Goal: Task Accomplishment & Management: Use online tool/utility

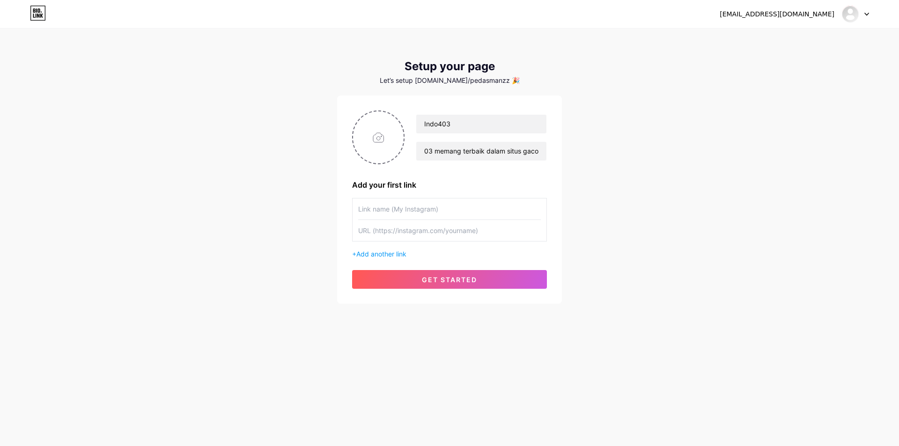
scroll to position [0, 20]
type input "indo403 memang terbaik dalam situs gacor"
click at [380, 138] on input "file" at bounding box center [378, 137] width 51 height 52
type input "C:\fakepath\Design-Studio-2025-08-12 (3).png"
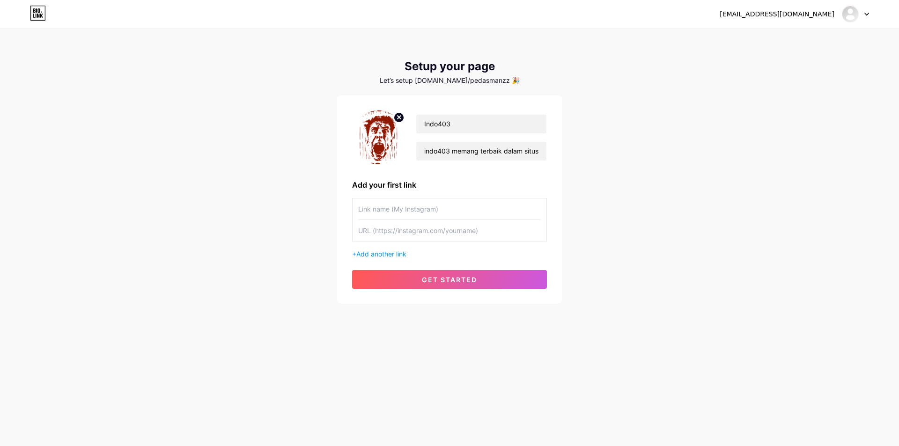
click at [462, 213] on input "text" at bounding box center [449, 208] width 183 height 21
type input "INDO403"
paste input "861338"
click at [424, 234] on input "861338" at bounding box center [449, 230] width 183 height 21
paste input "[URL][DOMAIN_NAME]"
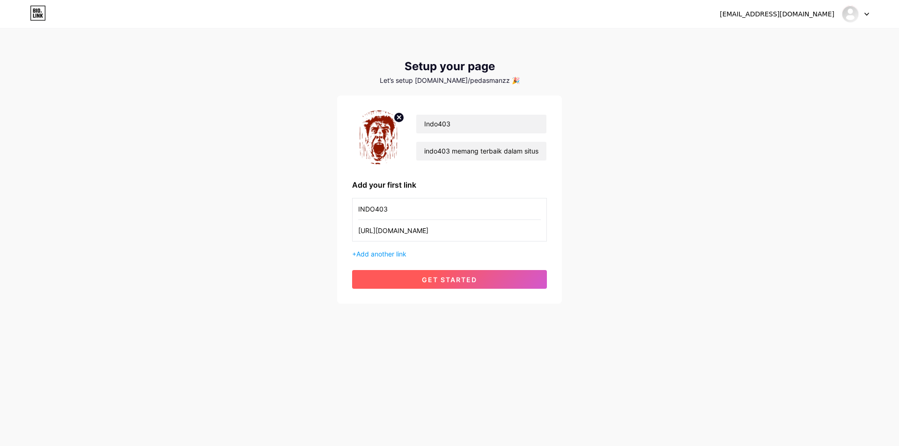
type input "[URL][DOMAIN_NAME]"
click at [457, 276] on span "get started" at bounding box center [449, 280] width 55 height 8
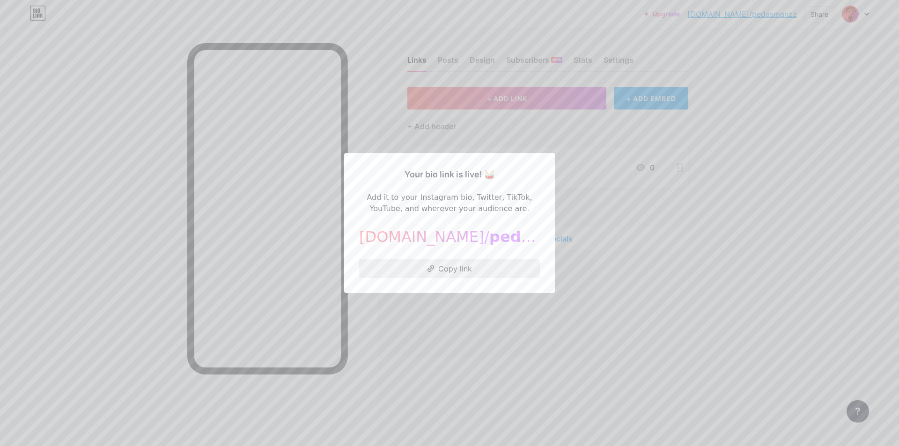
click at [475, 272] on button "Copy link" at bounding box center [449, 268] width 181 height 19
click at [791, 211] on div at bounding box center [449, 223] width 899 height 446
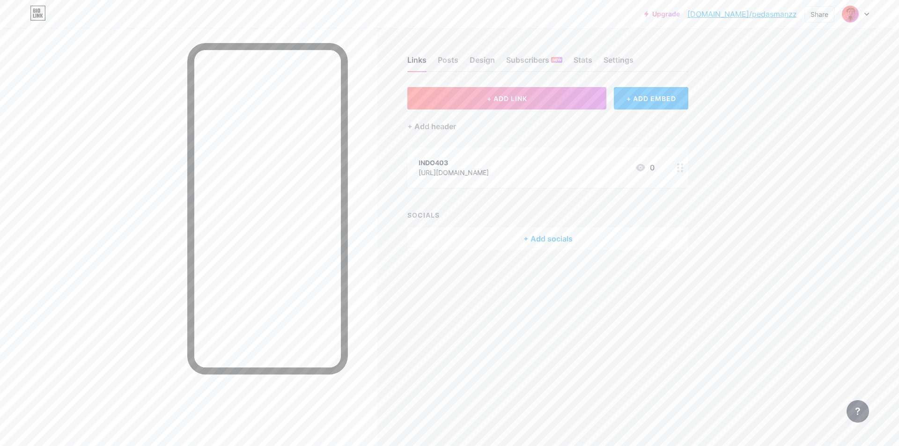
click at [851, 13] on img at bounding box center [850, 14] width 15 height 15
click at [838, 59] on div "Indo403" at bounding box center [815, 55] width 72 height 7
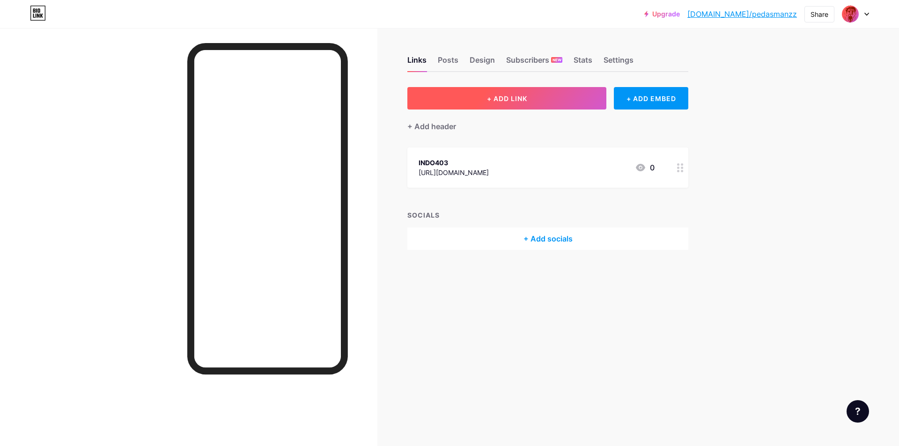
click at [552, 97] on button "+ ADD LINK" at bounding box center [506, 98] width 199 height 22
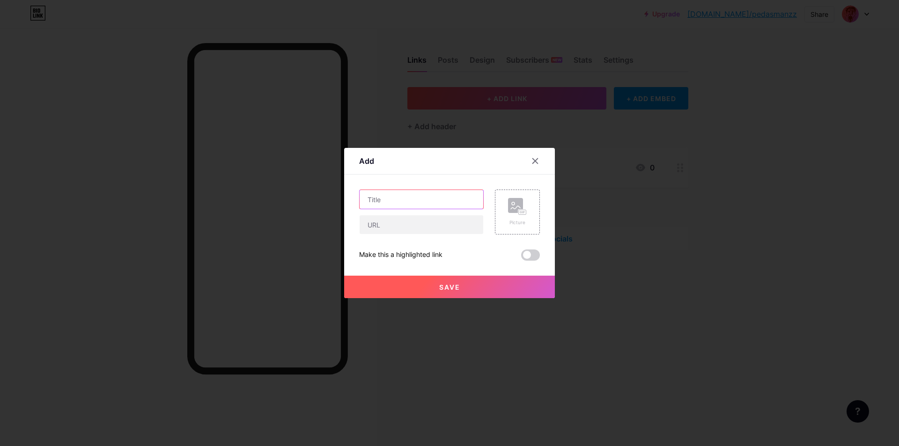
click at [425, 203] on input "text" at bounding box center [421, 199] width 124 height 19
type input "INDO403 LOGIN"
paste input "[URL][DOMAIN_NAME]"
type input "[URL][DOMAIN_NAME]"
click at [424, 226] on input "text" at bounding box center [421, 224] width 124 height 19
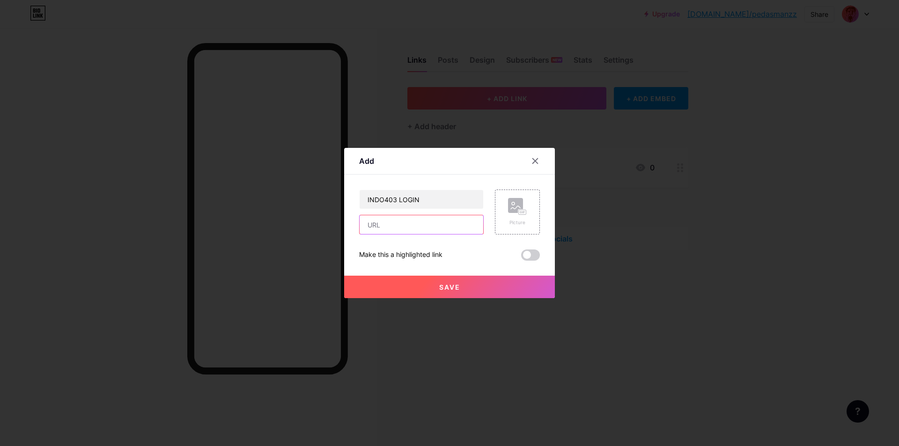
paste input "https://t.ly/INDO403PARFUM"
type input "https://t.ly/INDO403PARFUM"
click at [465, 286] on button "Save" at bounding box center [449, 287] width 211 height 22
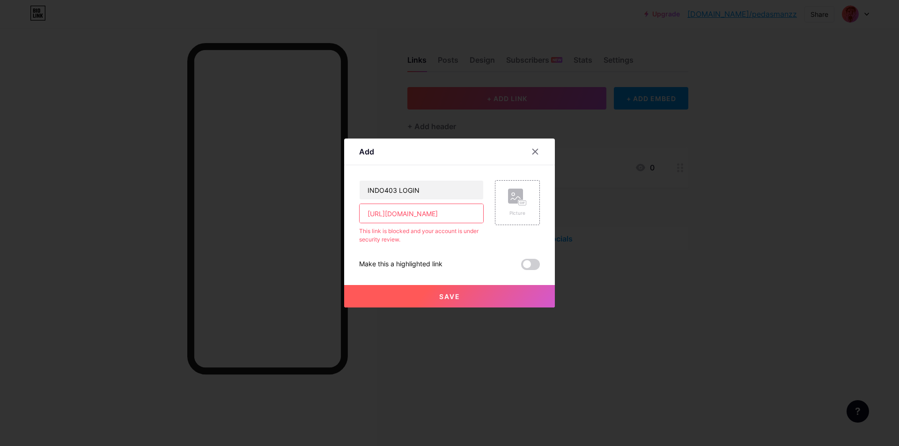
click at [464, 213] on input "https://t.ly/INDO403PARFUM" at bounding box center [421, 213] width 124 height 19
click at [472, 292] on button "Save" at bounding box center [449, 296] width 211 height 22
click at [463, 213] on input "https://t.ly/INDO403PARFUM" at bounding box center [421, 213] width 124 height 19
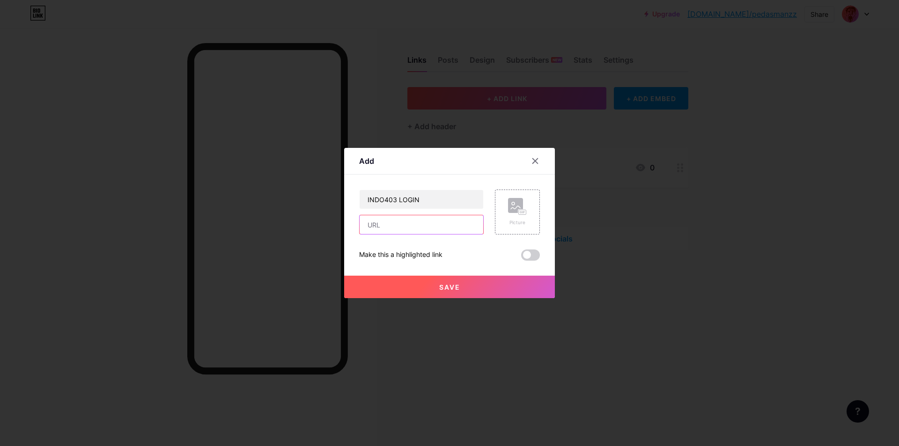
paste input "https://mez.ink/indo403.offical"
type input "https://mez.ink/indo403.offical"
click at [458, 289] on button "Save" at bounding box center [449, 287] width 211 height 22
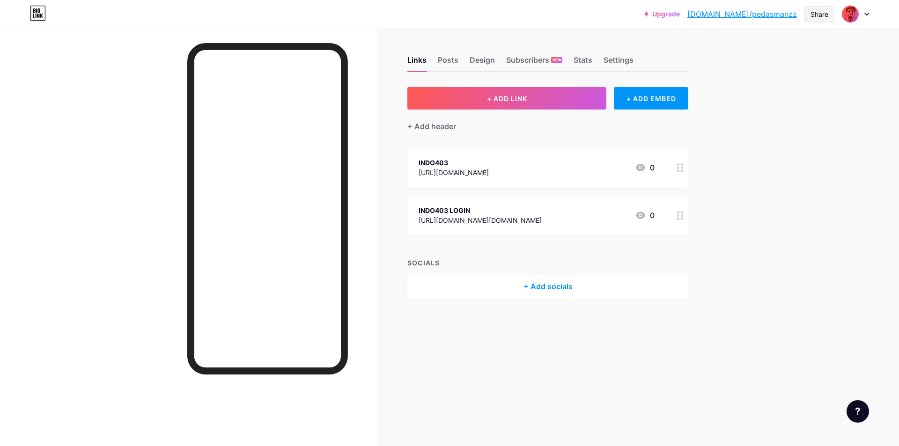
click at [819, 14] on div "Share" at bounding box center [819, 14] width 18 height 10
click at [761, 48] on div "Copy link" at bounding box center [763, 48] width 139 height 22
